Goal: Task Accomplishment & Management: Complete application form

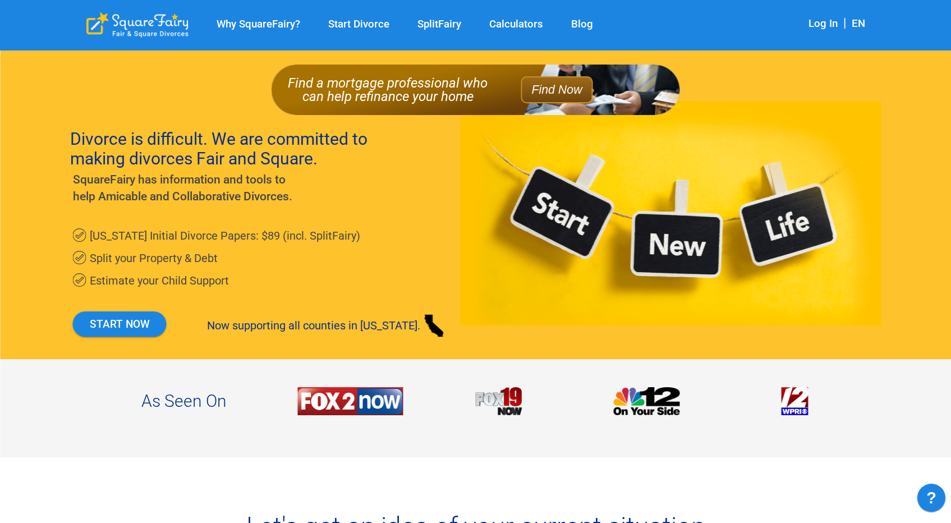
click at [573, 242] on div "California Initial Divorce Papers: $89 (incl. SplitFairy) Split your Property &…" at bounding box center [476, 258] width 812 height 67
click at [563, 219] on div "Divorce is difficult. We are committed to making divorces Fair and Square. Squa…" at bounding box center [476, 230] width 812 height 258
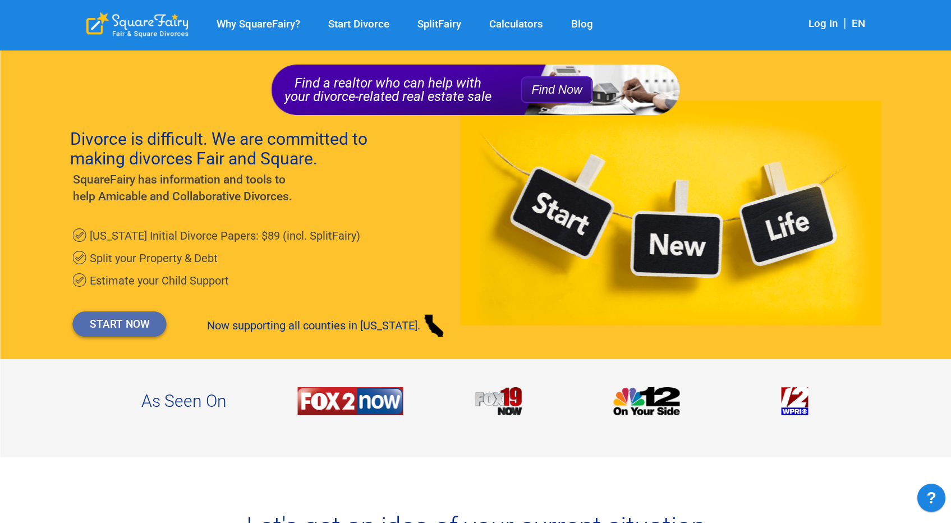
click at [135, 329] on link "START NOW" at bounding box center [120, 324] width 94 height 25
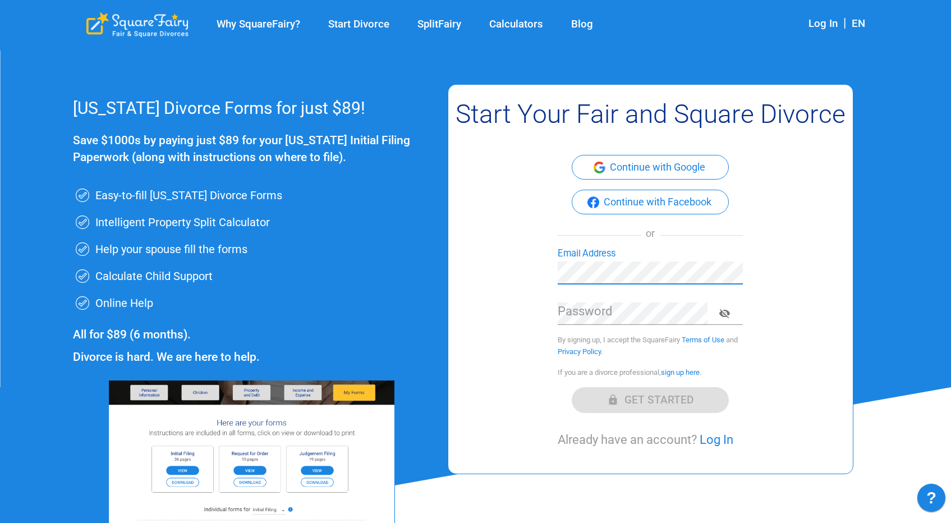
click at [510, 253] on div "Start Your Fair and Square Divorce Continue with Google Continue with Facebook …" at bounding box center [650, 274] width 399 height 347
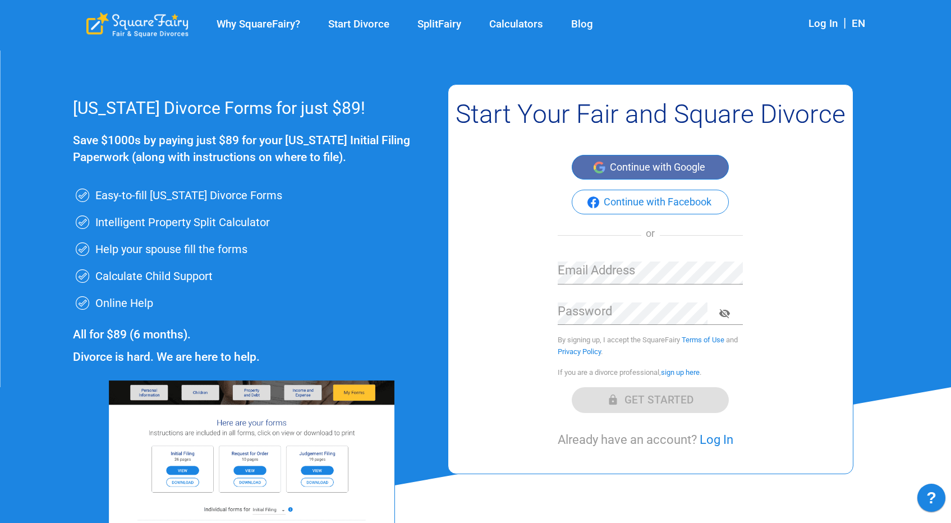
click at [638, 167] on button "Continue with Google" at bounding box center [650, 167] width 157 height 25
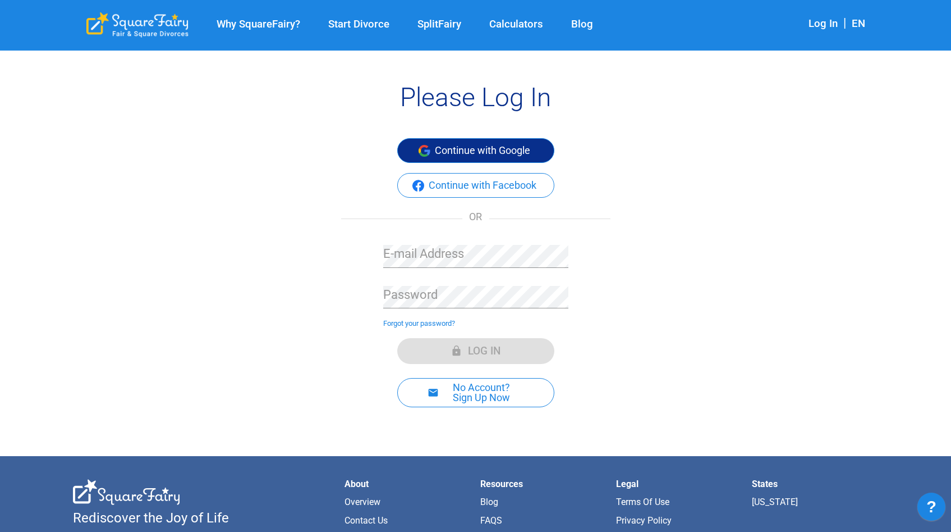
click at [528, 149] on button "Continue with Google" at bounding box center [475, 150] width 157 height 25
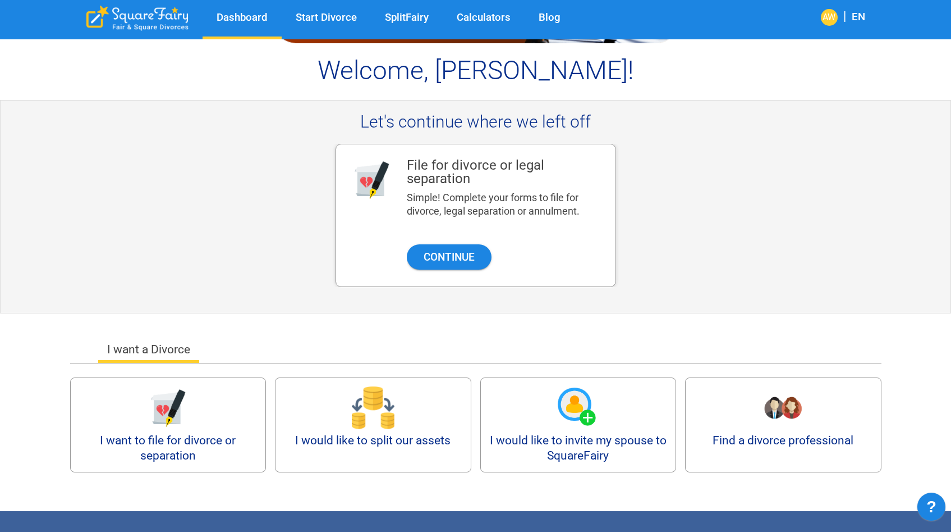
scroll to position [90, 0]
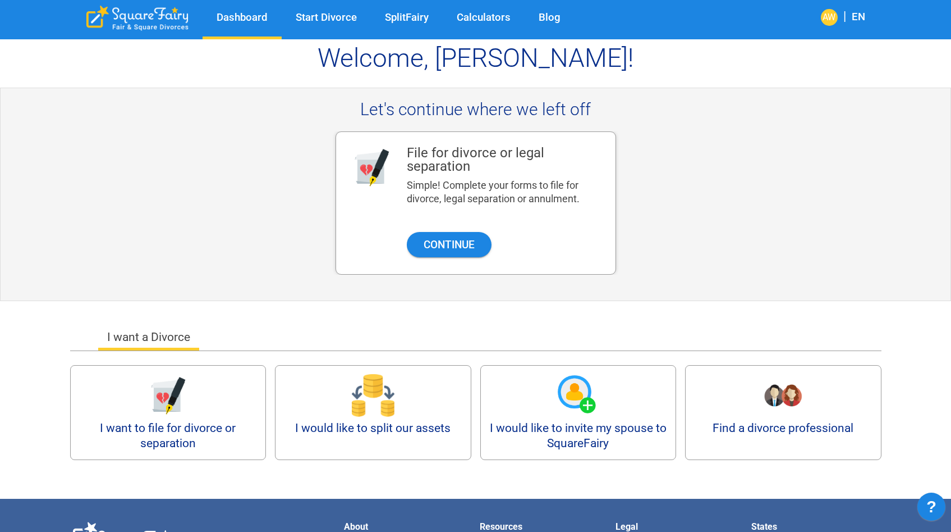
click at [177, 472] on div "Attorney Service Rec Find a Family Law Attorney Who Can Help with Your Divorce …" at bounding box center [476, 227] width 812 height 533
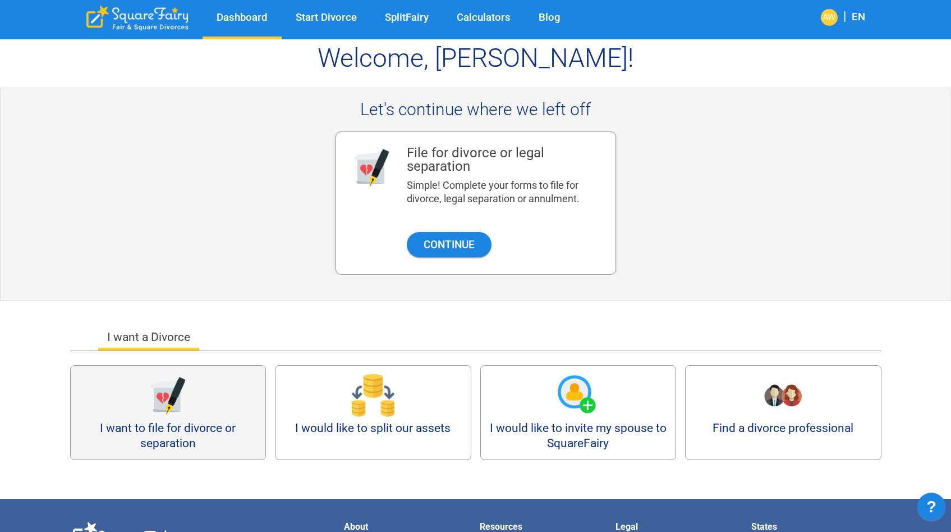
click at [219, 387] on div "I want to file for divorce or separation" at bounding box center [168, 412] width 196 height 95
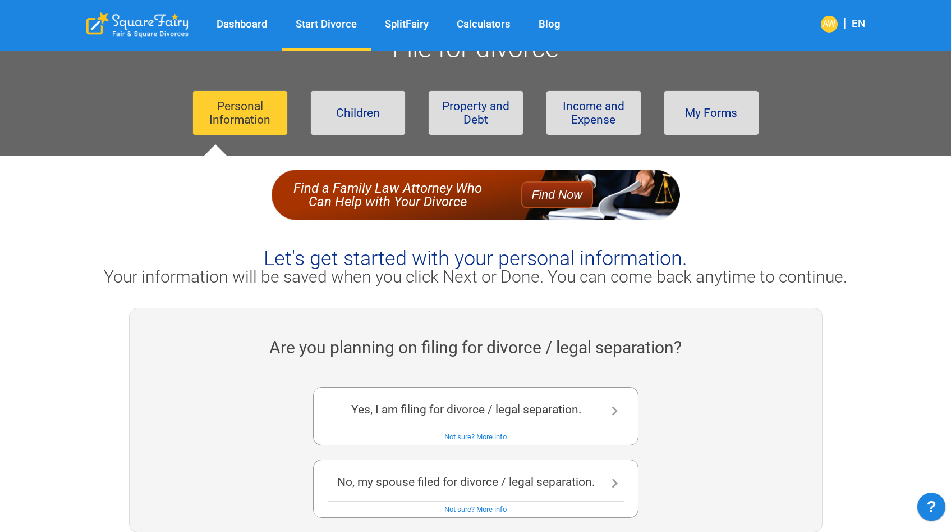
scroll to position [45, 0]
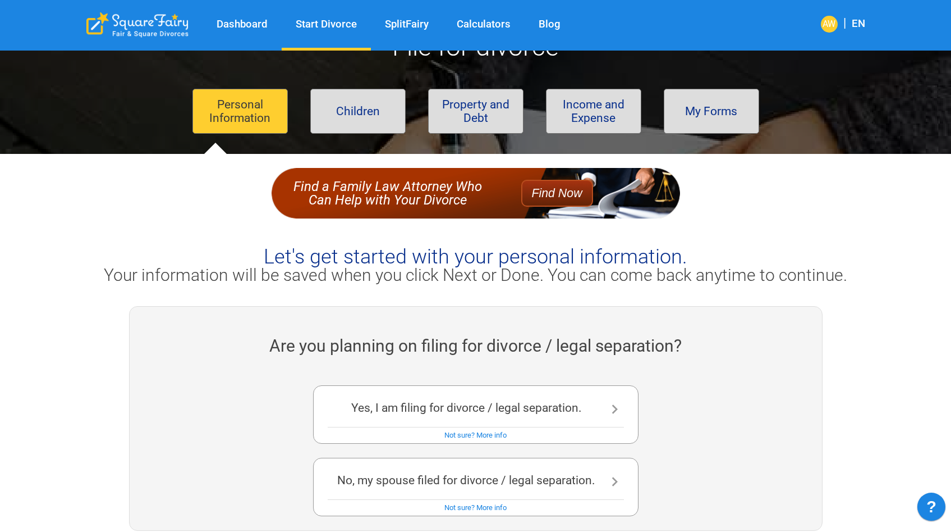
click at [459, 420] on div "Yes, I am filing for divorce / legal separation. Not sure? More info" at bounding box center [476, 414] width 326 height 58
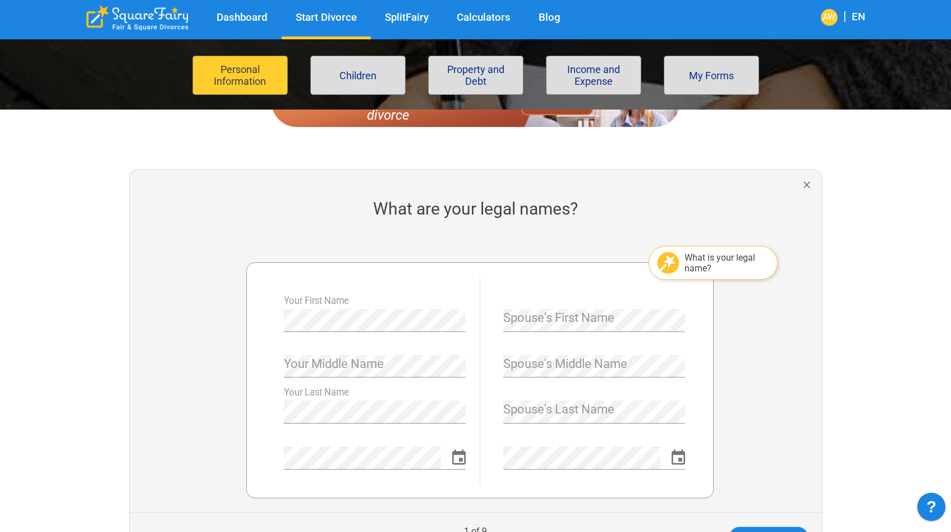
scroll to position [157, 0]
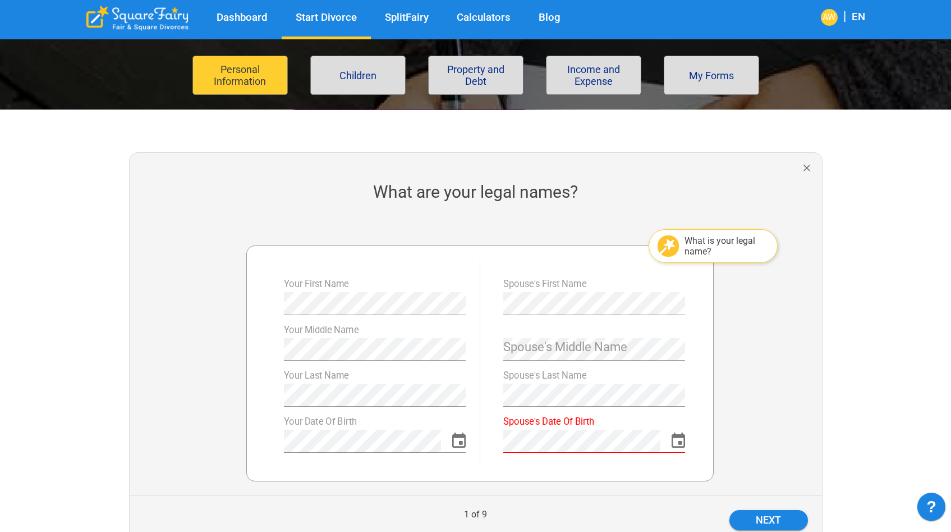
click at [800, 361] on div at bounding box center [763, 358] width 117 height 273
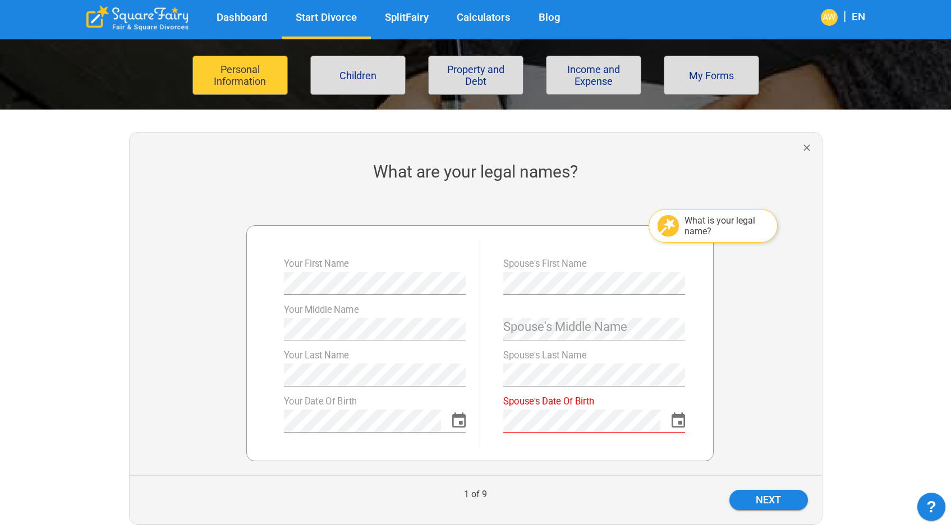
scroll to position [180, 0]
click at [775, 499] on button "Next" at bounding box center [769, 497] width 79 height 20
click at [780, 495] on button "Next" at bounding box center [769, 497] width 79 height 20
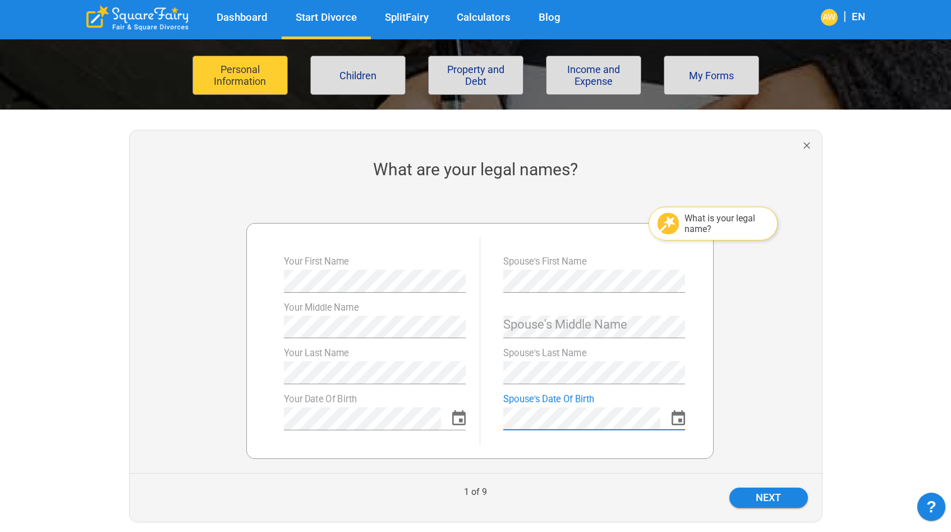
click at [610, 472] on div "What is your legal name? Your First Name Your Middle Name Your Last Name Your D…" at bounding box center [471, 336] width 468 height 273
click at [775, 491] on button "Next" at bounding box center [769, 497] width 79 height 20
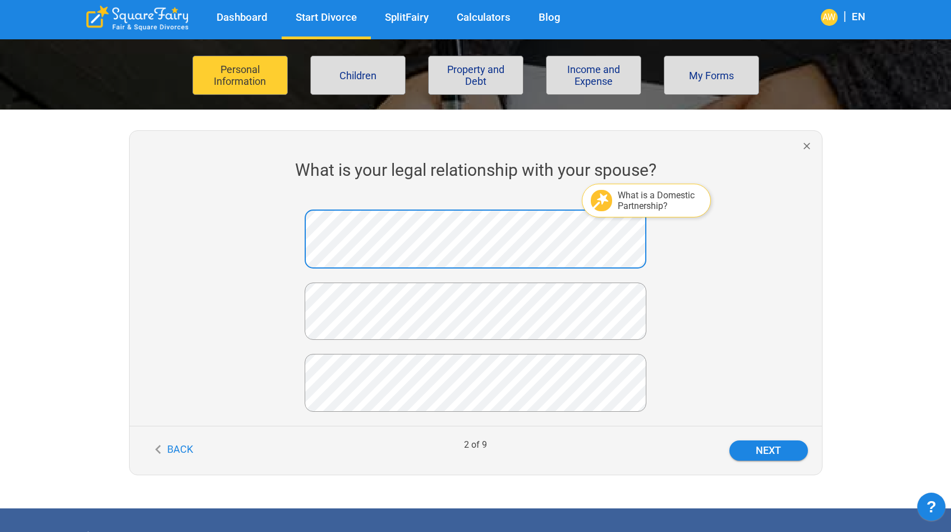
scroll to position [190, 0]
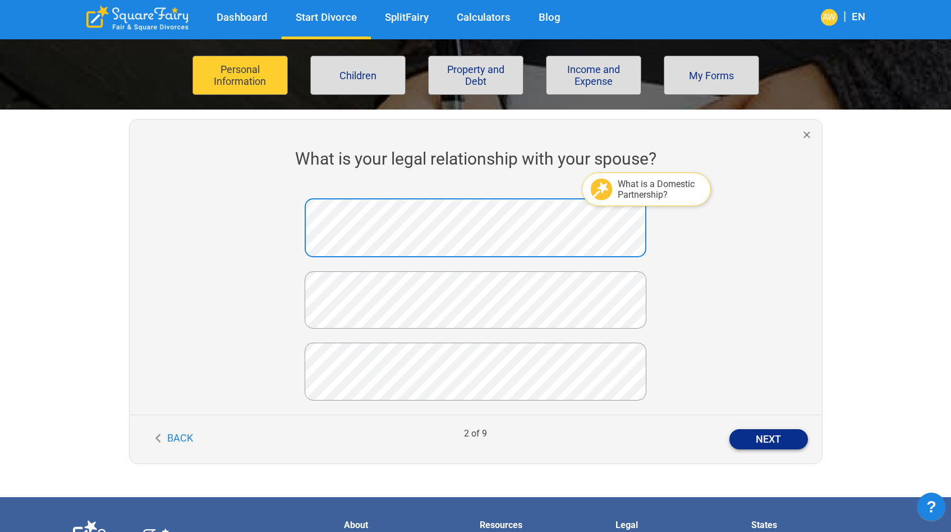
click at [744, 435] on button "Next" at bounding box center [769, 439] width 79 height 20
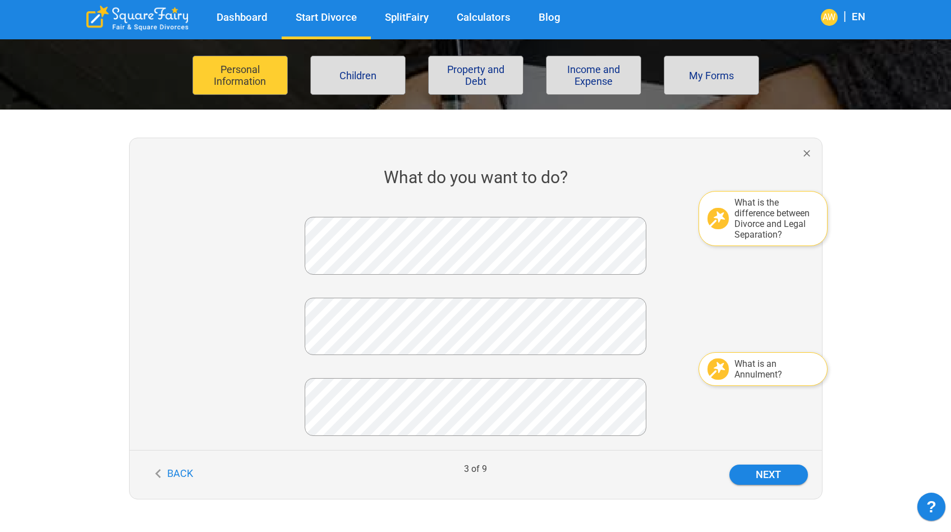
scroll to position [180, 0]
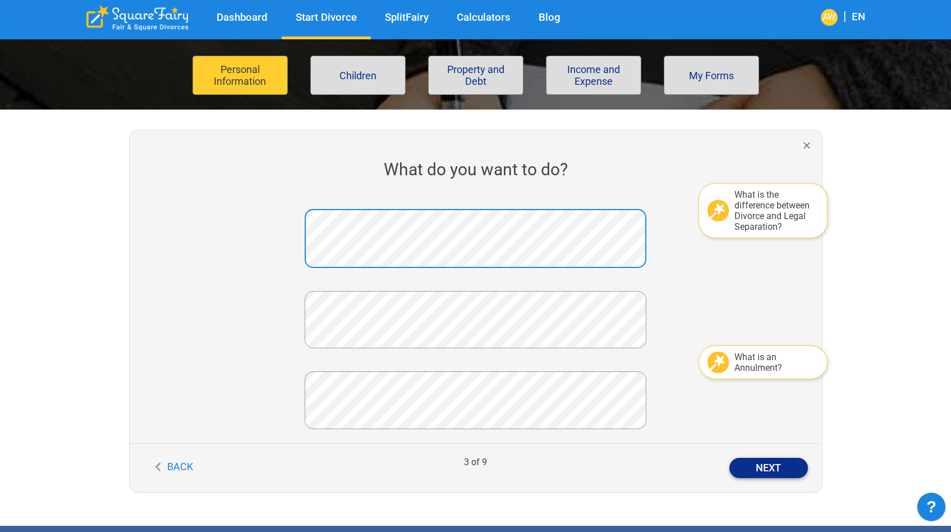
click at [757, 468] on button "Next" at bounding box center [769, 467] width 79 height 20
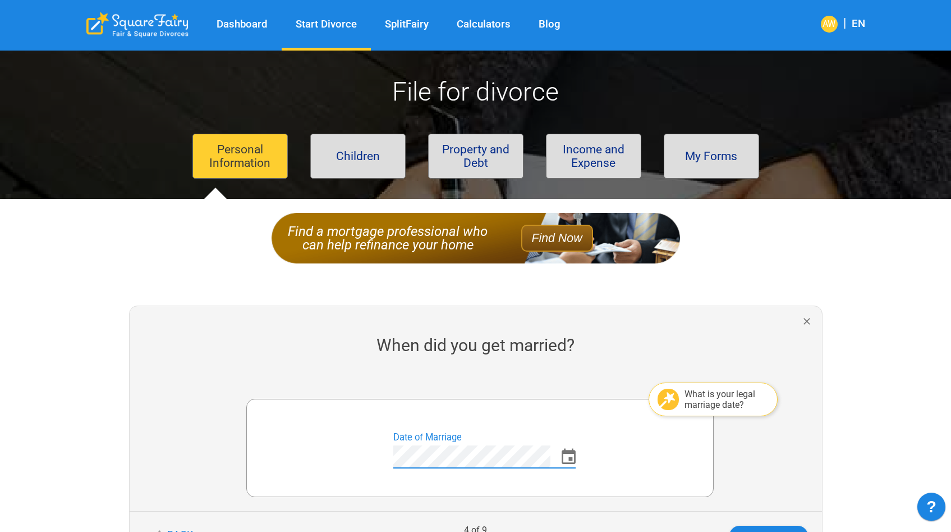
click at [812, 294] on div "When did you get married? What is your legal marriage date? Date of Marriage Ba…" at bounding box center [471, 421] width 815 height 278
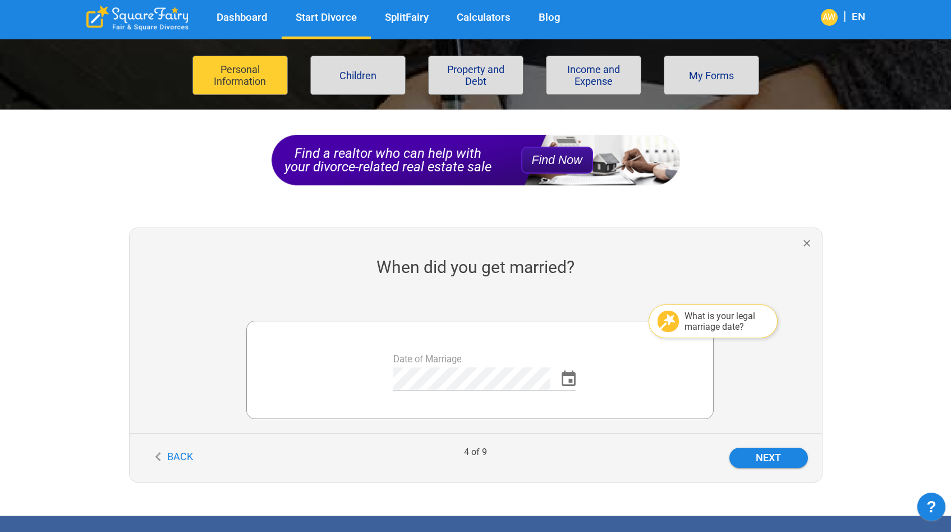
scroll to position [84, 0]
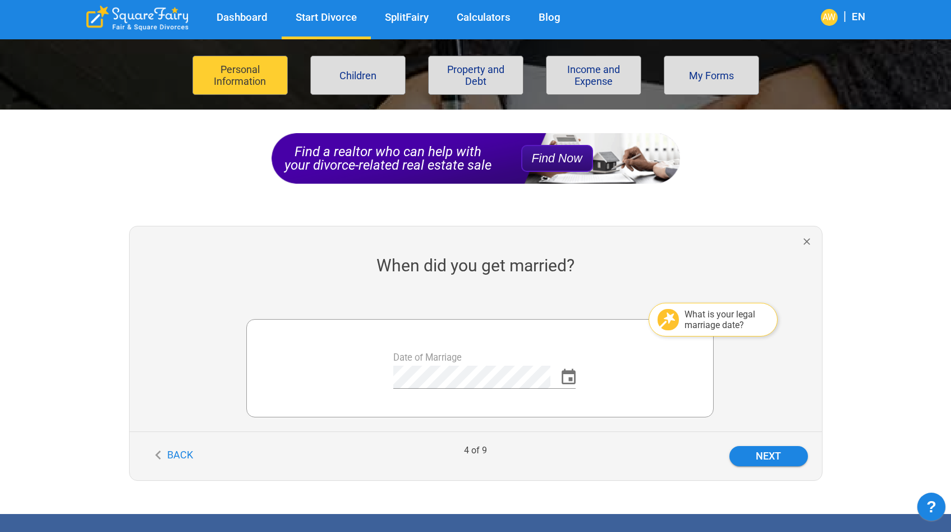
drag, startPoint x: 959, startPoint y: 125, endPoint x: 959, endPoint y: 206, distance: 81.4
click at [951, 206] on html "Dashboard Start Divorce SplitFairy Calculators Blog AW | EN File for divorce Pe…" at bounding box center [475, 374] width 951 height 917
click at [771, 456] on button "Next" at bounding box center [769, 456] width 79 height 20
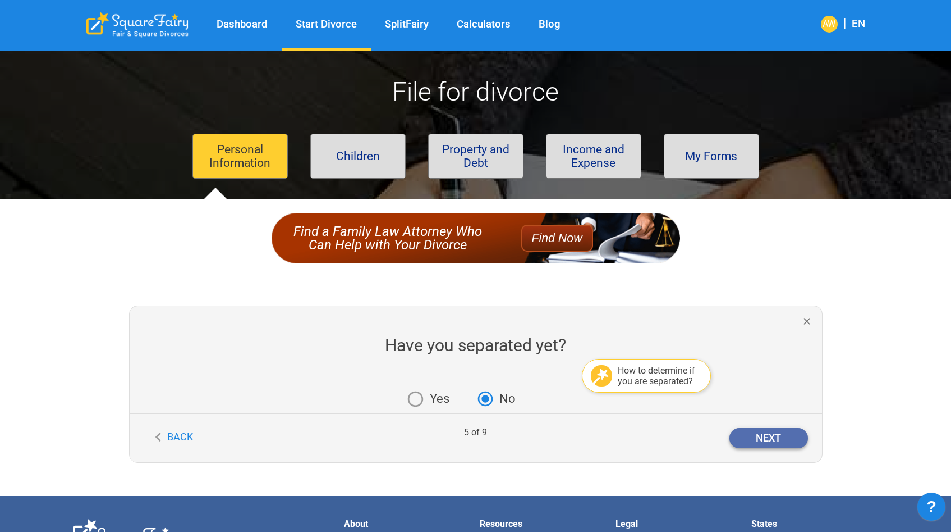
click at [753, 432] on button "Next" at bounding box center [769, 438] width 79 height 20
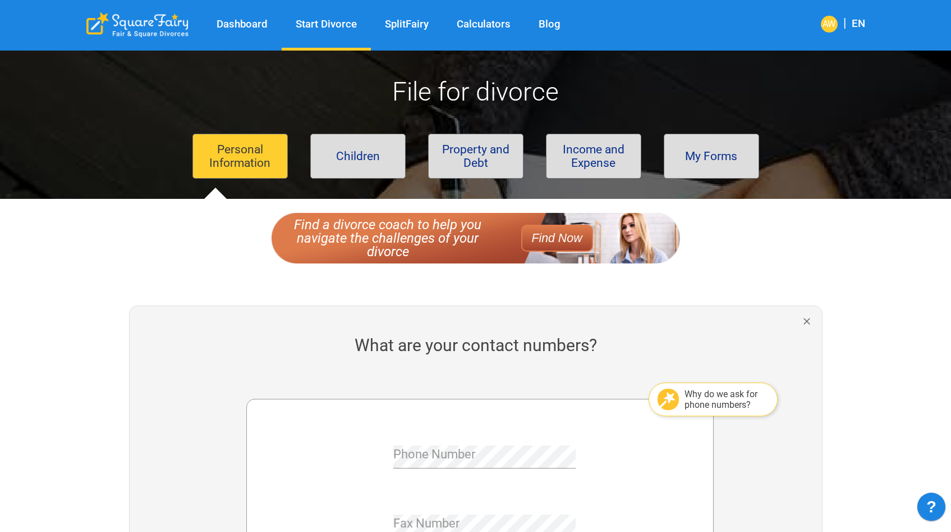
scroll to position [153, 0]
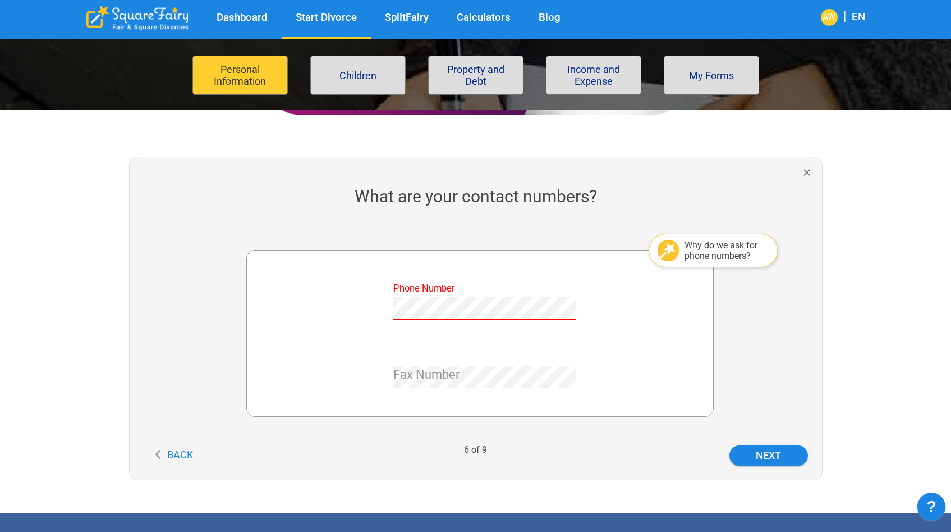
click at [614, 363] on div at bounding box center [644, 367] width 109 height 69
click at [744, 453] on button "Next" at bounding box center [769, 455] width 79 height 20
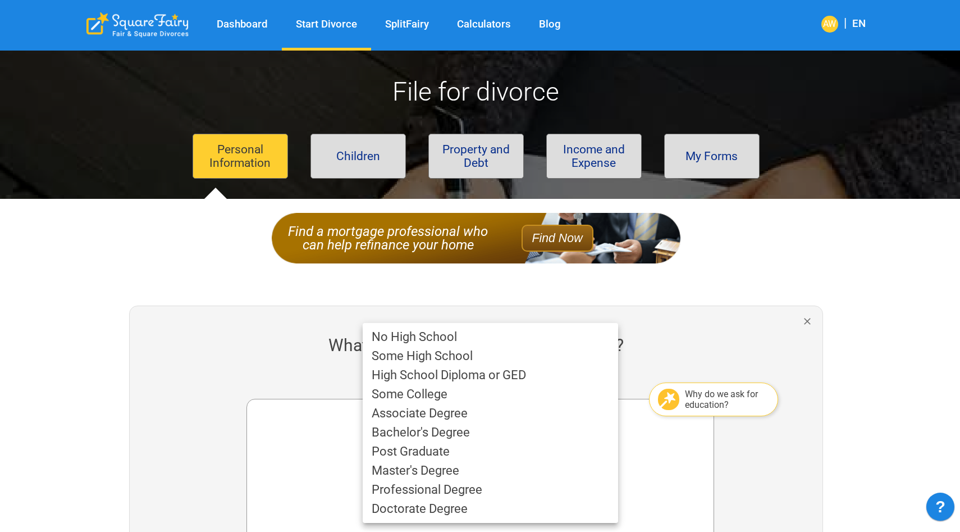
click at [592, 466] on li "Master's Degree" at bounding box center [490, 470] width 255 height 19
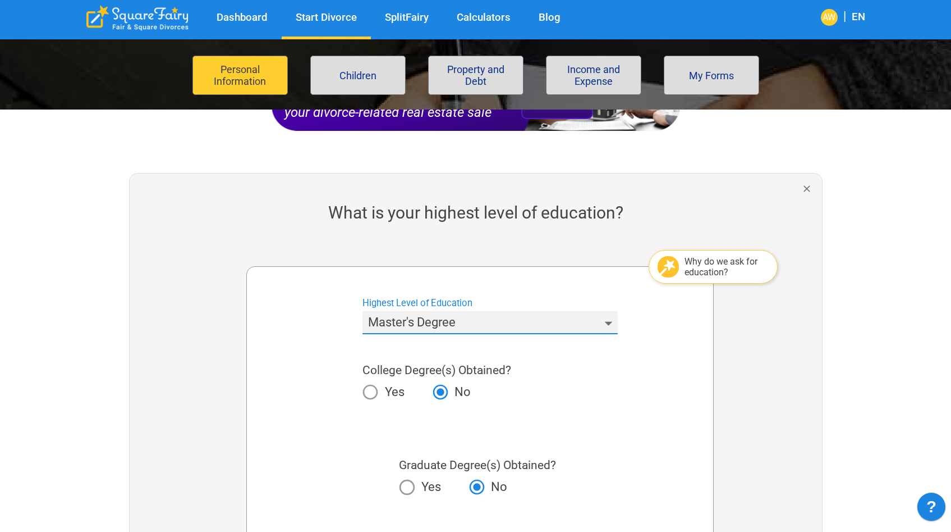
scroll to position [230, 0]
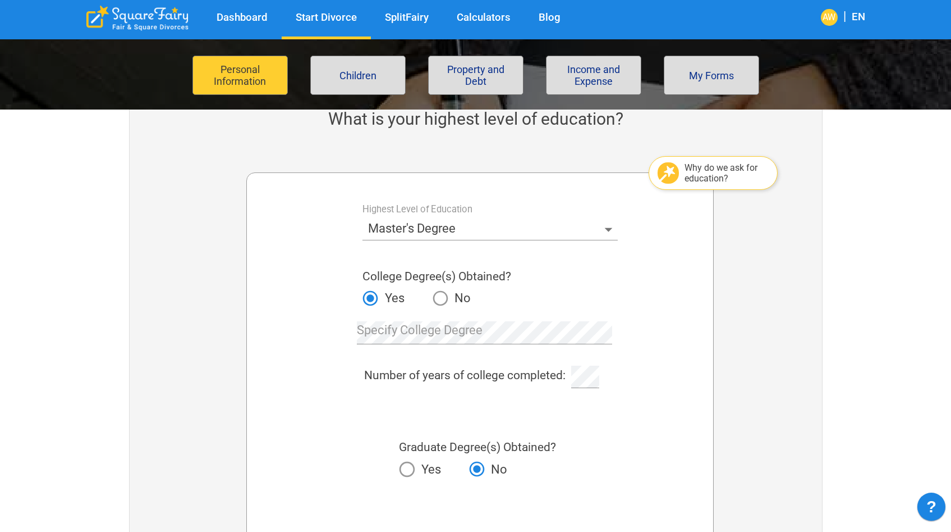
click at [758, 334] on div at bounding box center [763, 403] width 117 height 509
click at [559, 376] on div "Number of years of college completed:" at bounding box center [484, 377] width 401 height 21
click at [535, 372] on div "Number of years of college completed:" at bounding box center [484, 377] width 401 height 21
click at [678, 382] on div "Number of years of college completed:" at bounding box center [484, 377] width 401 height 21
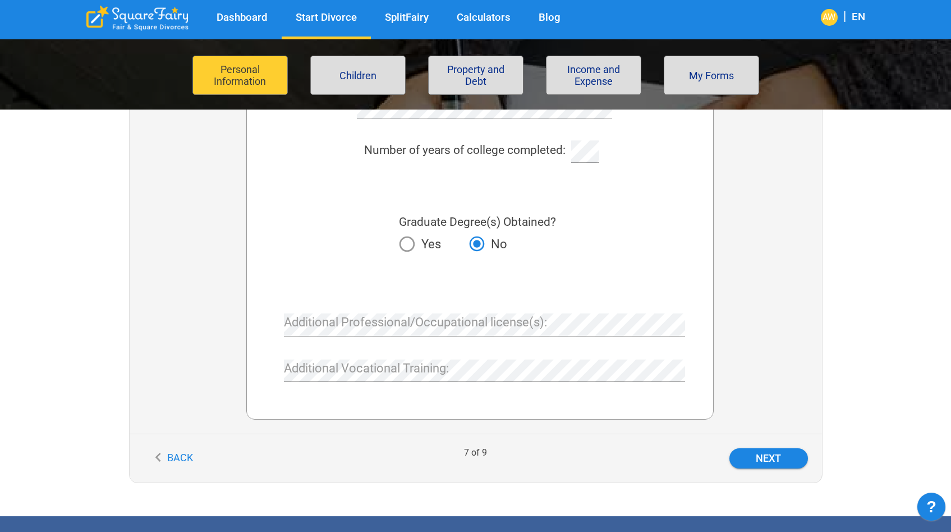
scroll to position [477, 0]
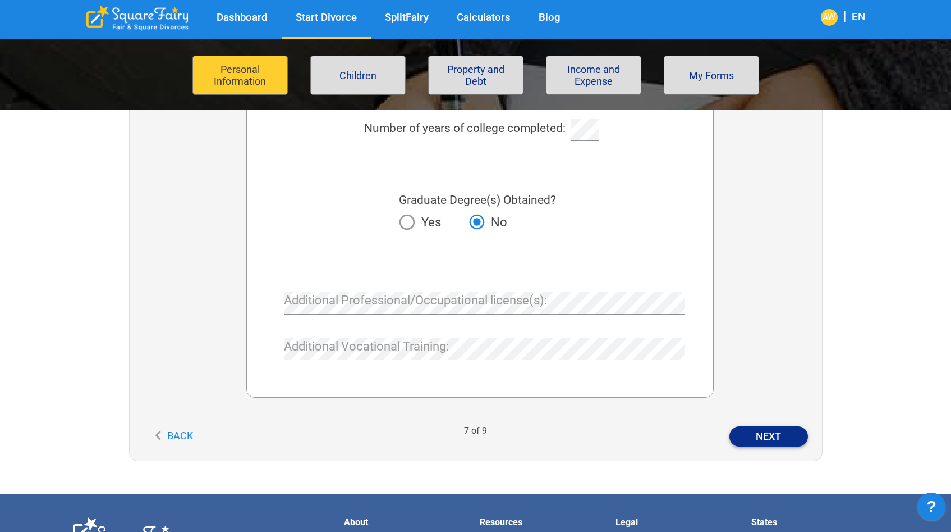
click at [781, 440] on button "Next" at bounding box center [769, 436] width 79 height 20
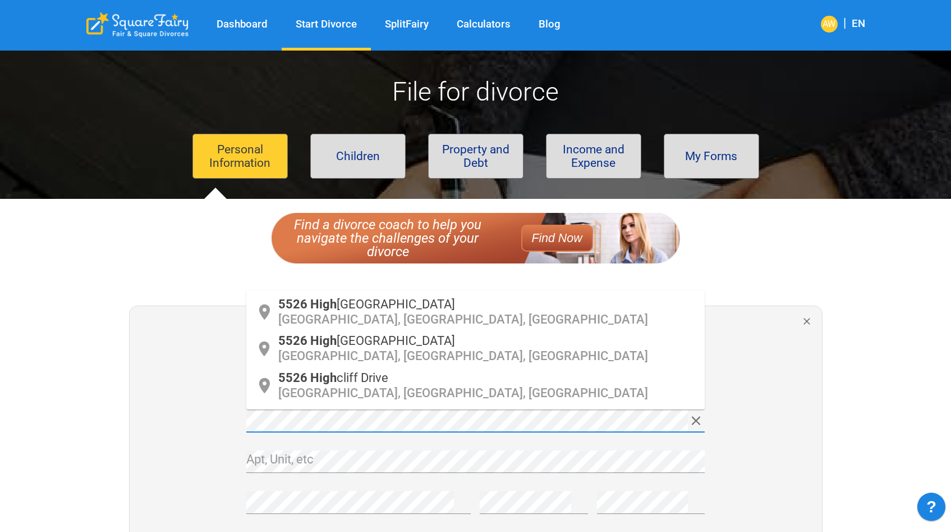
click at [532, 299] on div "[STREET_ADDRESS]" at bounding box center [487, 313] width 418 height 30
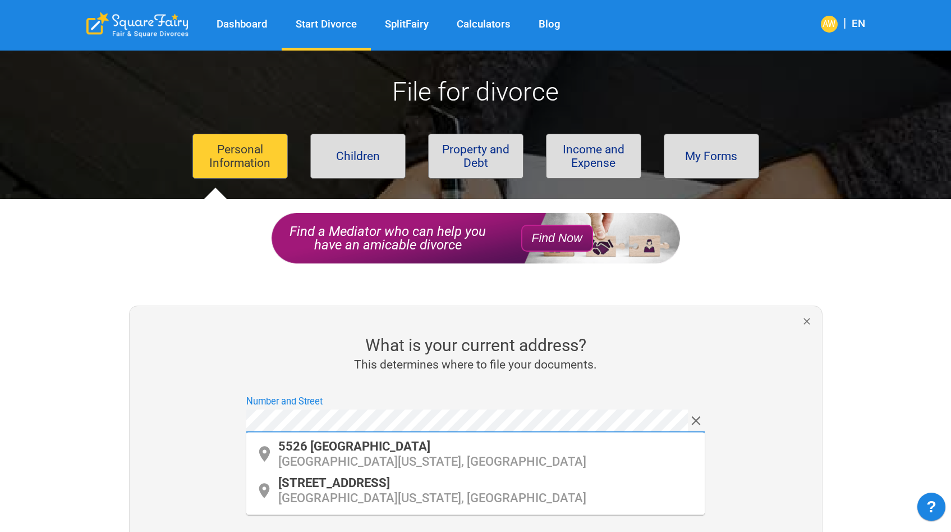
click at [771, 364] on div "This determines where to file your documents." at bounding box center [476, 364] width 693 height 16
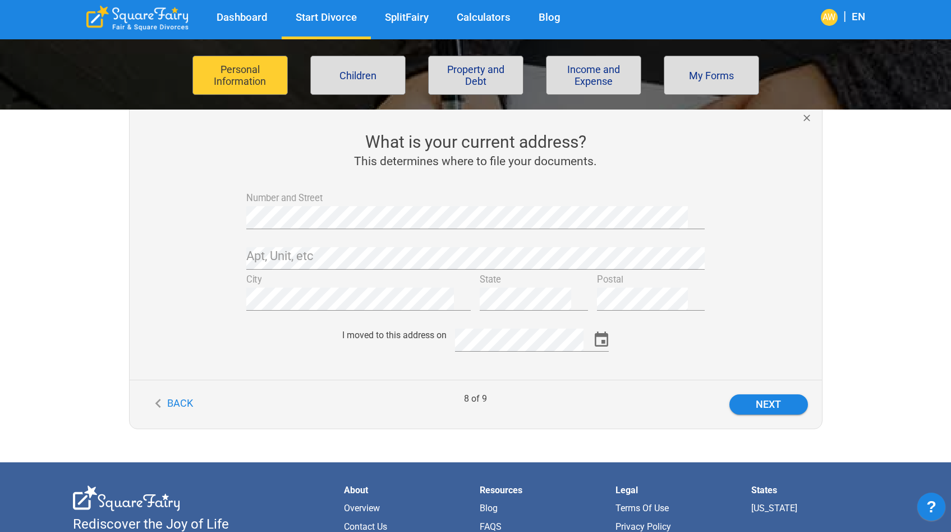
scroll to position [225, 0]
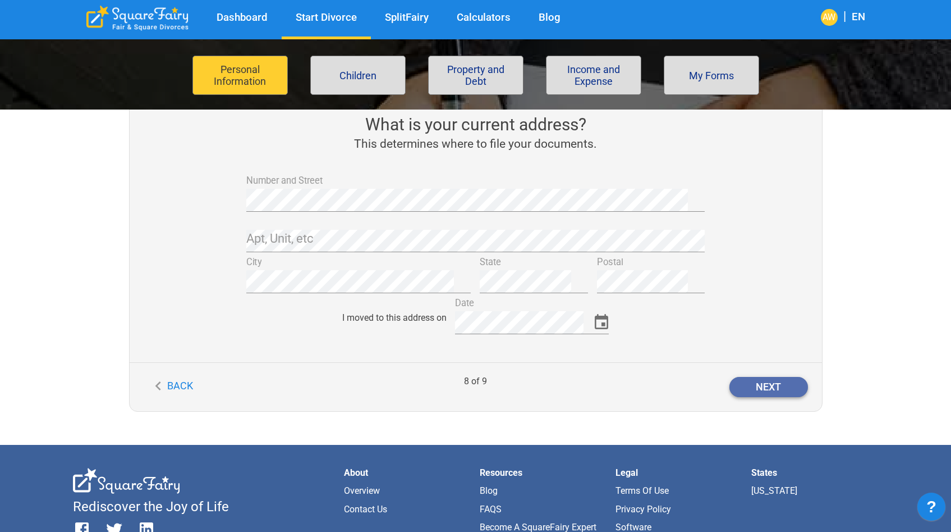
click at [770, 392] on button "Next" at bounding box center [769, 387] width 79 height 20
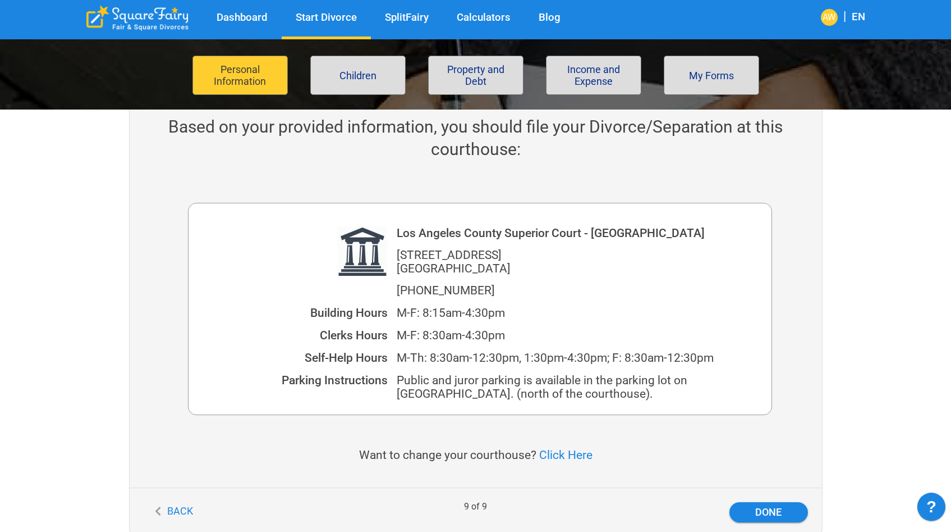
scroll to position [225, 0]
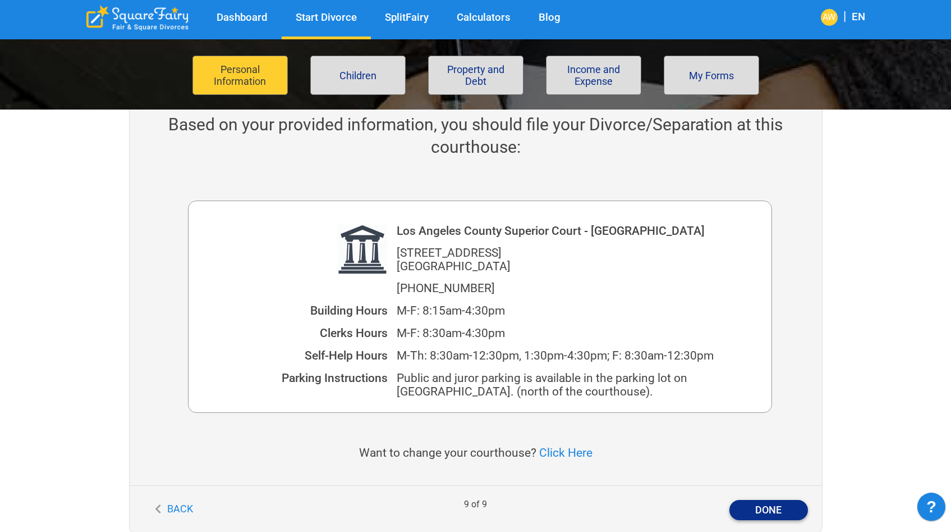
click at [761, 504] on button "Done" at bounding box center [769, 510] width 79 height 20
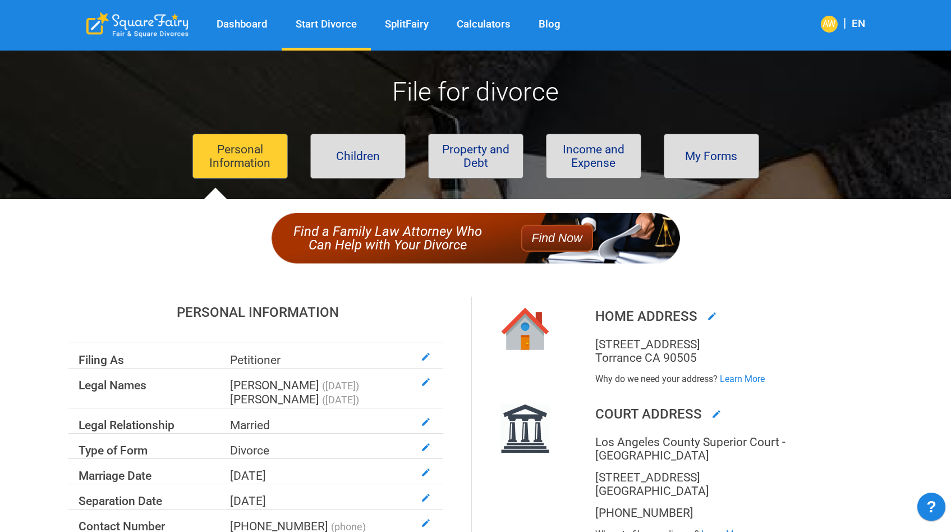
click at [901, 359] on div "Dashboard Start Divorce SplitFairy Calculators Blog AW | EN File for divorce Pe…" at bounding box center [475, 479] width 951 height 875
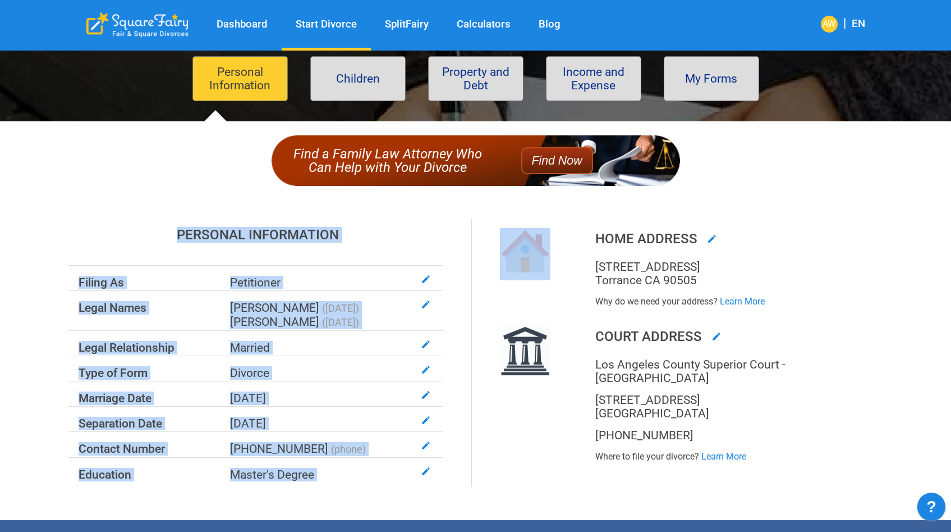
scroll to position [172, 0]
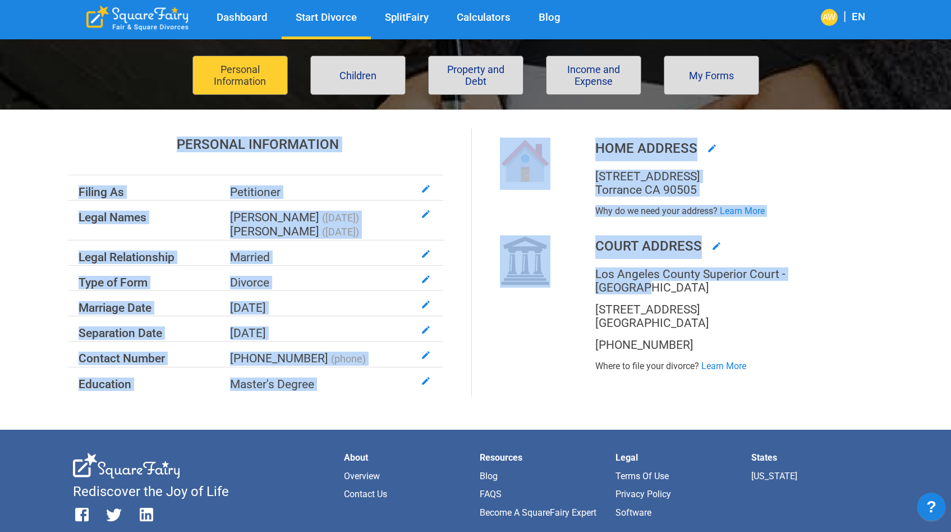
drag, startPoint x: 959, startPoint y: 113, endPoint x: 959, endPoint y: 276, distance: 162.2
click at [951, 276] on html "Dashboard Start Divorce SplitFairy Calculators Blog AW | EN File for divorce Pe…" at bounding box center [475, 288] width 951 height 921
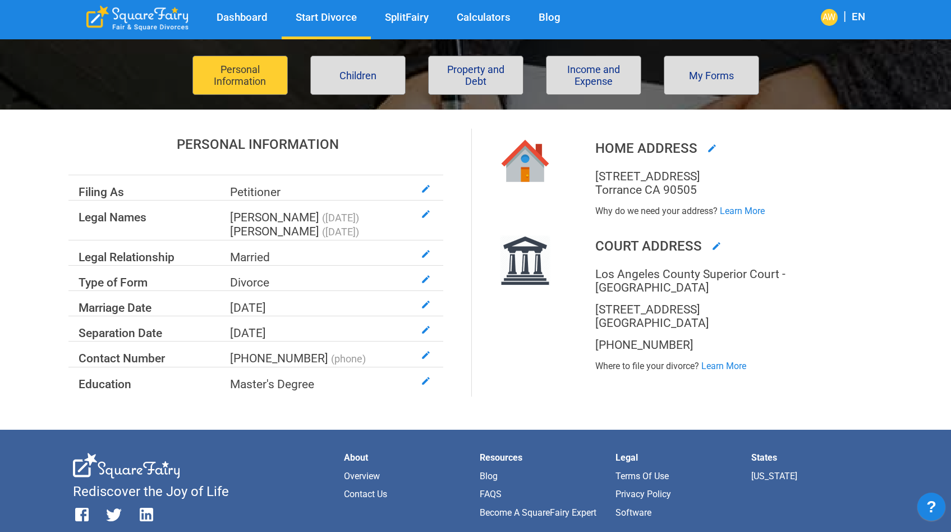
click at [914, 319] on div "Dashboard Start Divorce SplitFairy Calculators Blog AW | EN File for divorce Pe…" at bounding box center [475, 314] width 951 height 870
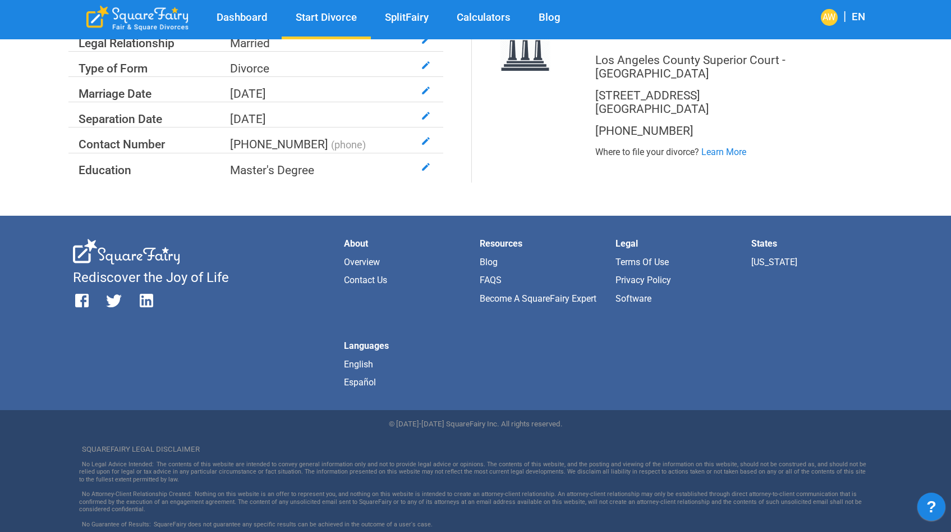
scroll to position [0, 0]
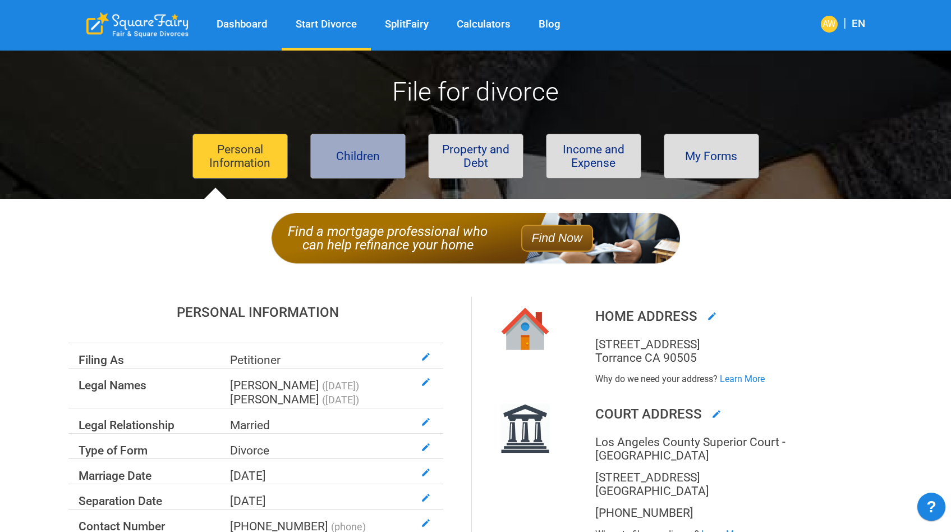
click at [369, 152] on button "Children" at bounding box center [357, 156] width 95 height 45
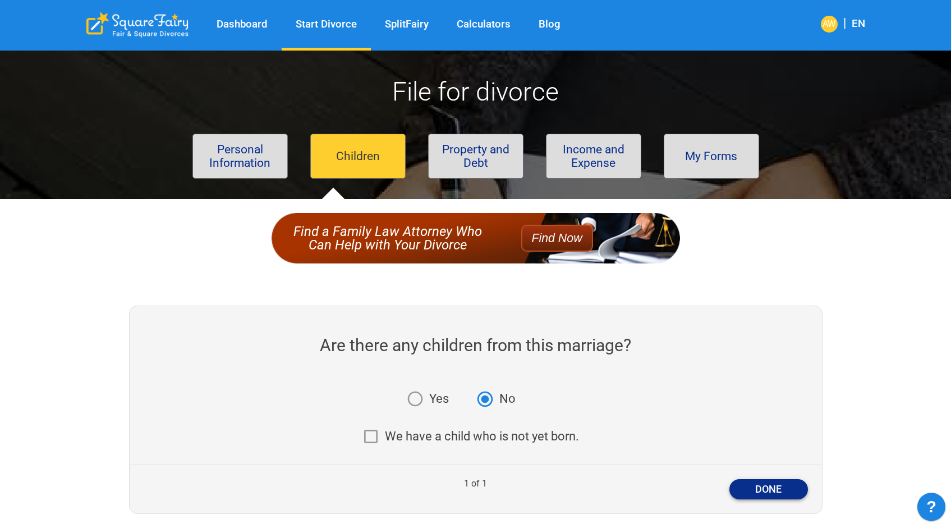
click at [750, 494] on button "Done" at bounding box center [769, 489] width 79 height 20
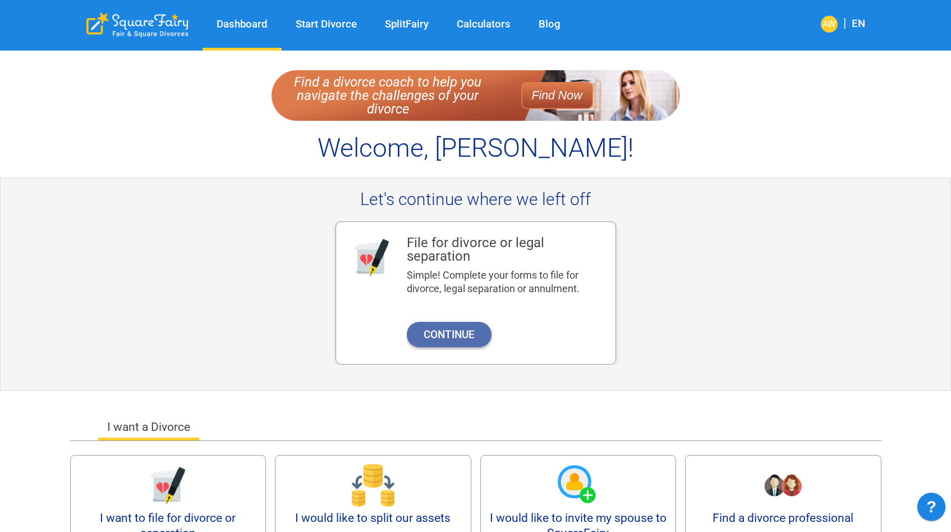
click at [447, 342] on button "Continue" at bounding box center [449, 334] width 85 height 25
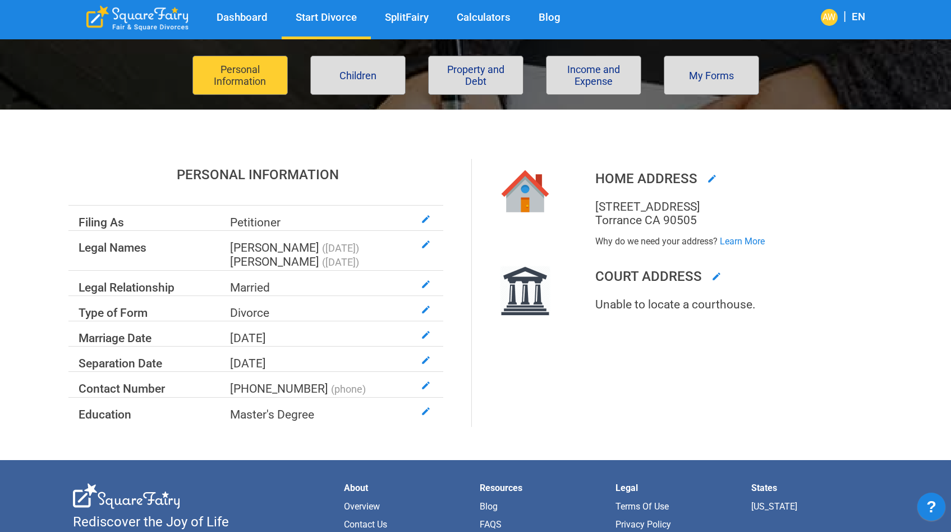
scroll to position [79, 0]
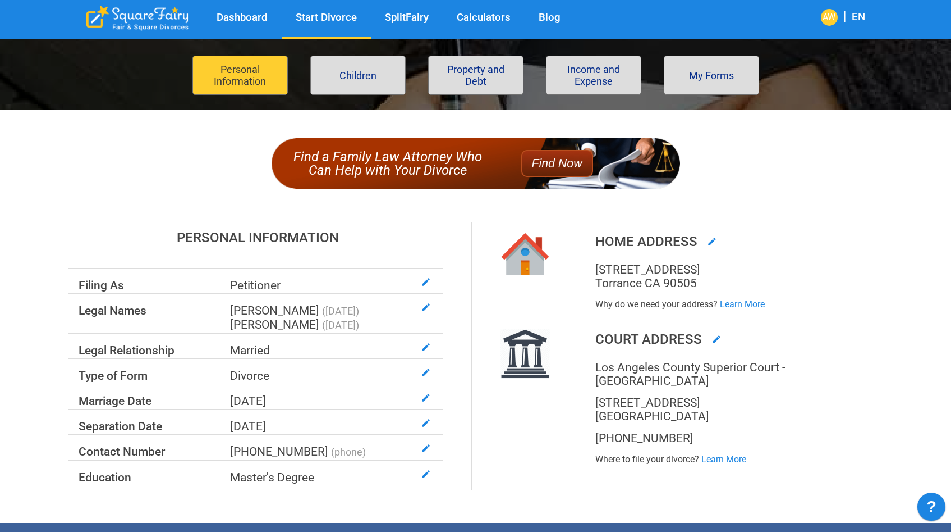
click at [804, 196] on div "Personal Information Filing As Petitioner Legal Names [PERSON_NAME] ( [DATE] ) …" at bounding box center [471, 349] width 815 height 338
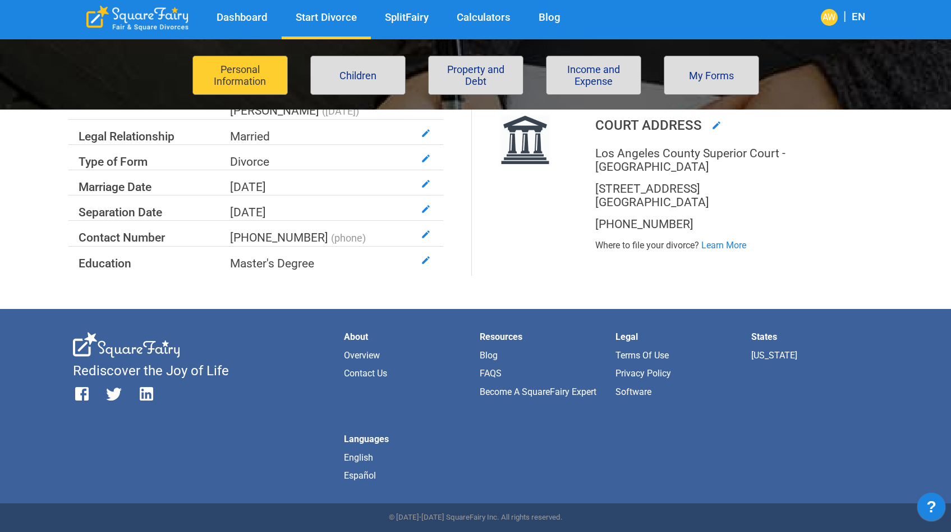
scroll to position [35, 0]
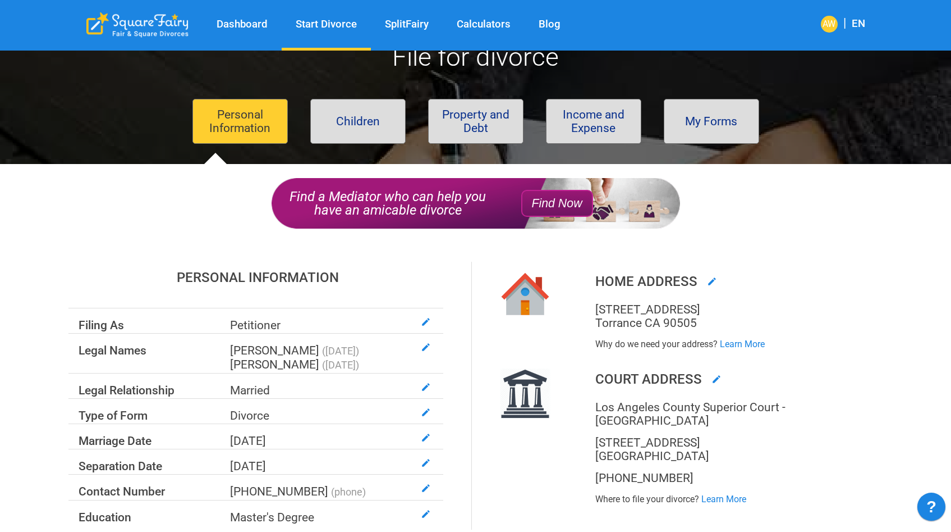
click at [210, 164] on div "File for divorce Personal Information Children Property and Debt Income and Exp…" at bounding box center [476, 282] width 812 height 551
click at [222, 125] on button "Personal Information" at bounding box center [240, 121] width 95 height 45
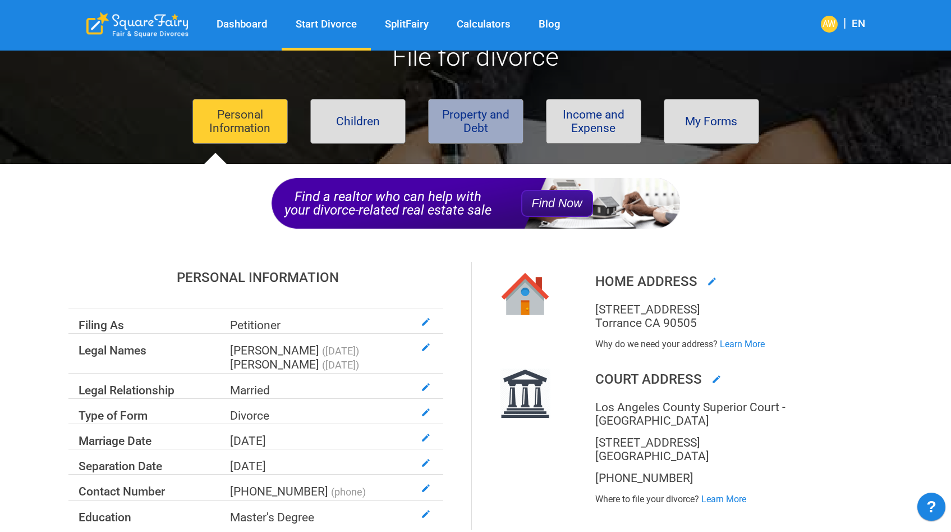
click at [462, 134] on button "Property and Debt" at bounding box center [475, 121] width 95 height 45
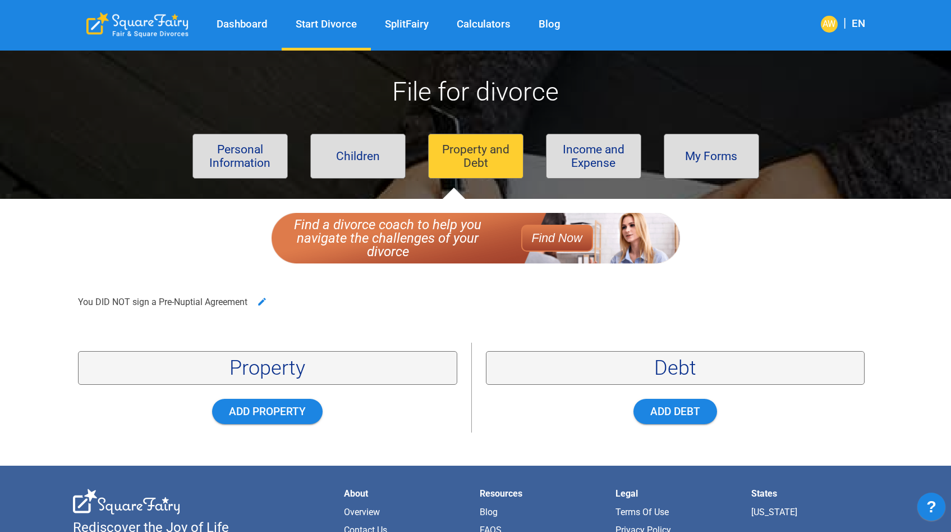
click at [278, 424] on div "Property Add Property" at bounding box center [268, 387] width 408 height 90
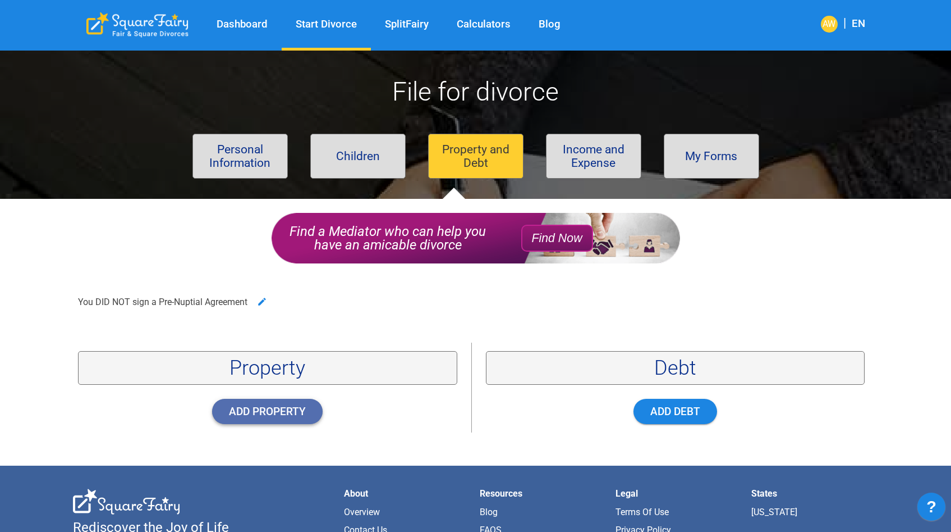
click at [281, 415] on button "Add Property" at bounding box center [267, 411] width 111 height 25
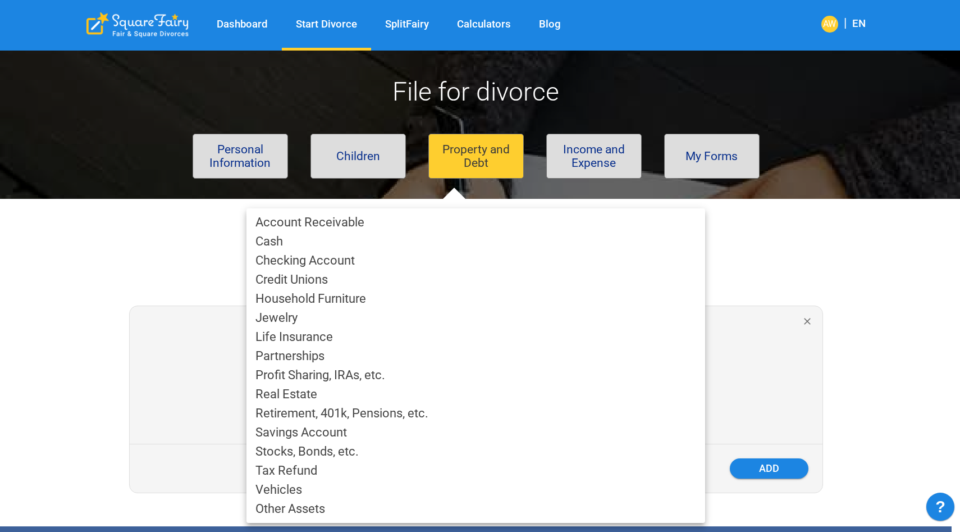
click at [374, 401] on body "Dashboard Start Divorce SplitFairy Calculators Blog AW | EN File for divorce Pe…" at bounding box center [480, 444] width 960 height 804
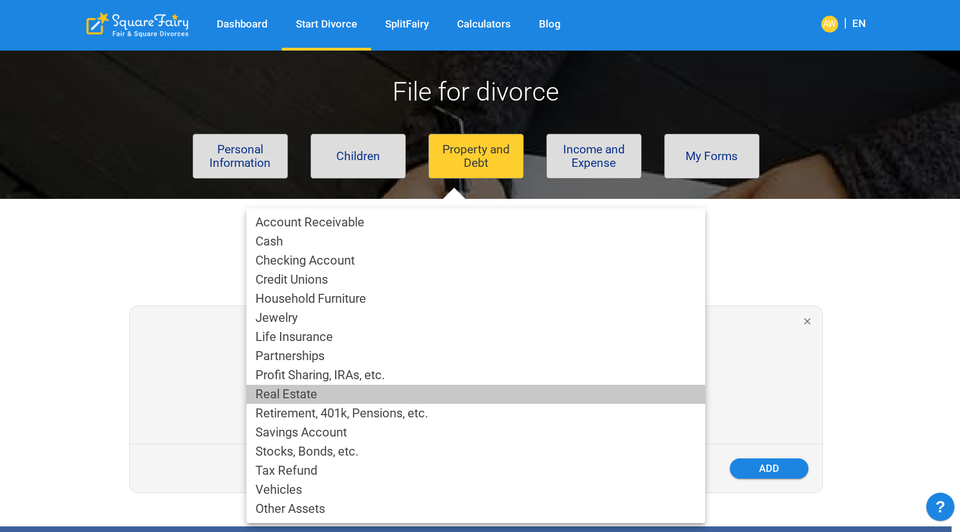
click at [315, 390] on li "Real Estate" at bounding box center [475, 393] width 459 height 19
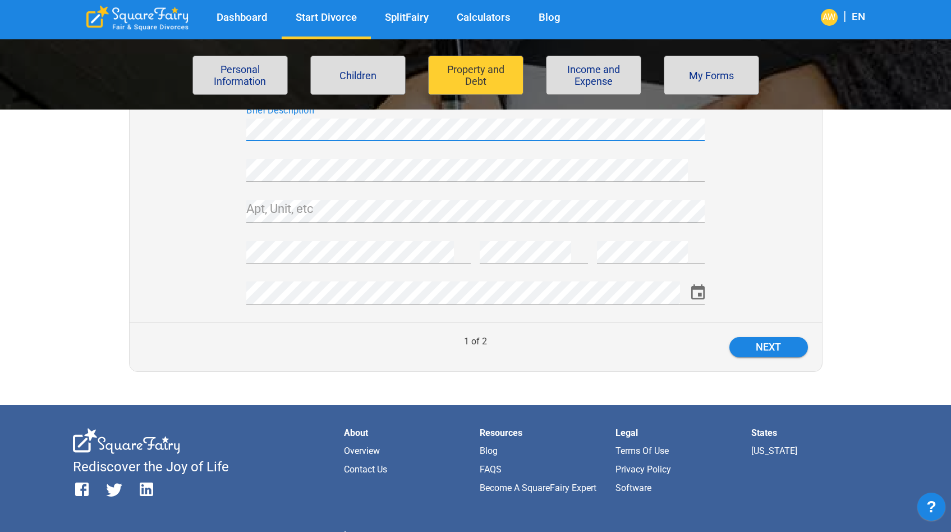
scroll to position [198, 0]
